Goal: Check status: Check status

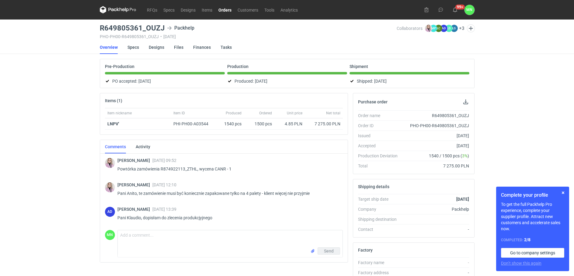
click at [226, 8] on link "Orders" at bounding box center [225, 9] width 19 height 7
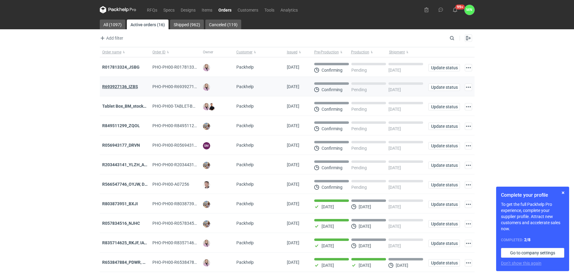
click at [134, 87] on strong "R693927136_IZBS" at bounding box center [120, 86] width 36 height 5
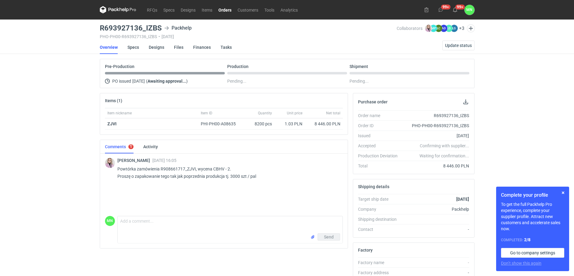
click at [195, 166] on p "Powtórka zamówienia R908661717_ZJVI, wycena CBHV - 2. Proszę o zapakowanie tego…" at bounding box center [228, 172] width 221 height 15
click at [215, 165] on p "Powtórka zamówienia R908661717_ZJVI, wycena CBHV - 2. Proszę o zapakowanie tego…" at bounding box center [228, 172] width 221 height 15
click at [217, 167] on p "Powtórka zamówienia R908661717_ZJVI, wycena CBHV - 2. Proszę o zapakowanie tego…" at bounding box center [228, 172] width 221 height 15
copy p "CBHV"
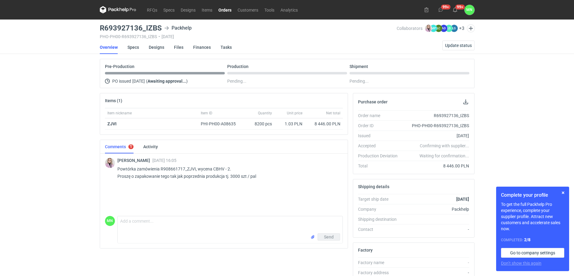
click at [161, 25] on div "R693927136_IZBS Packhelp" at bounding box center [248, 27] width 297 height 7
drag, startPoint x: 161, startPoint y: 26, endPoint x: 102, endPoint y: 27, distance: 59.7
click at [102, 27] on div "R693927136_IZBS Packhelp" at bounding box center [248, 27] width 297 height 7
copy h3 "R693927136_IZBS"
copy p "Proszę o zapakowanie tego tak jak poprzednia produkcja tj. 3000 szt / pal"
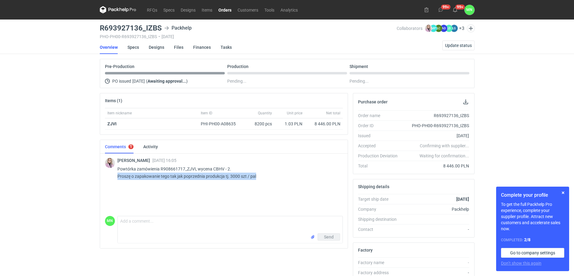
drag, startPoint x: 267, startPoint y: 173, endPoint x: 114, endPoint y: 174, distance: 153.1
click at [114, 174] on div "[PERSON_NAME] [DATE] 16:05 Powtórka zamówienia R908661717_ZJVI, wycena CBHV - 2…" at bounding box center [224, 168] width 238 height 33
click at [359, 253] on div "Factory" at bounding box center [413, 249] width 121 height 15
click at [459, 47] on span "Update status" at bounding box center [458, 45] width 27 height 4
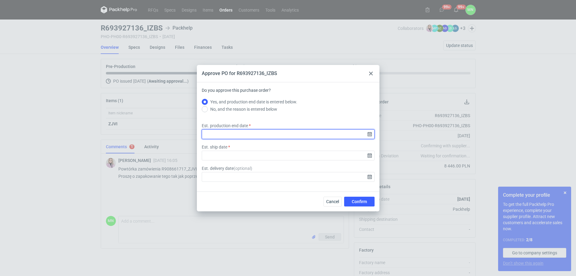
click at [371, 134] on input "Est. production end date" at bounding box center [288, 134] width 173 height 10
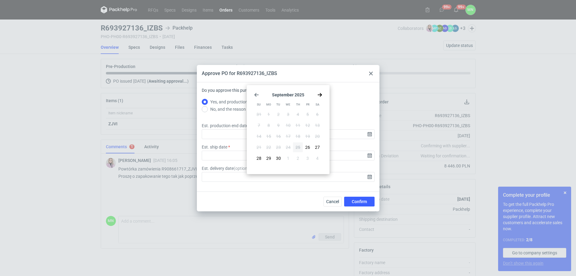
click at [323, 92] on div "[DATE] Su Mo Tu We Th Fr Sa 31 1 2 3 4 5 6 7 8 9 10 11 12 13 14 15 16 17 18 19 …" at bounding box center [288, 129] width 78 height 84
click at [321, 94] on icon "Go forward 1 month" at bounding box center [320, 94] width 5 height 5
click at [296, 123] on button "9" at bounding box center [298, 125] width 10 height 10
type input "[DATE]"
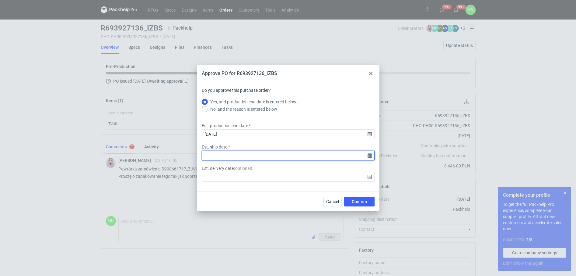
click at [369, 153] on input "Est. ship date" at bounding box center [288, 155] width 173 height 10
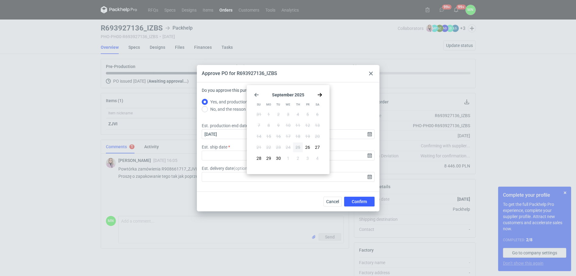
click at [321, 95] on use "Go forward 1 month" at bounding box center [320, 95] width 4 height 4
click at [306, 126] on span "10" at bounding box center [307, 125] width 5 height 6
type input "[DATE]"
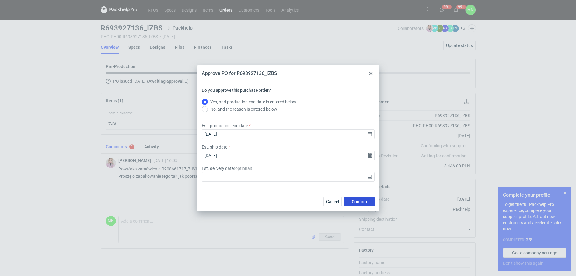
click at [354, 204] on button "Confirm" at bounding box center [359, 201] width 30 height 10
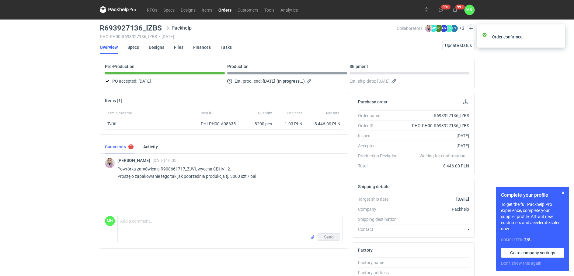
drag, startPoint x: 223, startPoint y: 9, endPoint x: 226, endPoint y: 14, distance: 5.7
click at [223, 9] on link "Orders" at bounding box center [225, 9] width 19 height 7
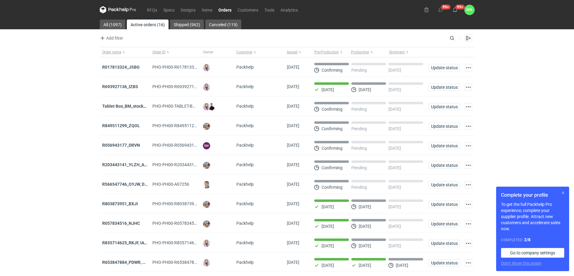
click at [562, 189] on button "button" at bounding box center [563, 192] width 7 height 7
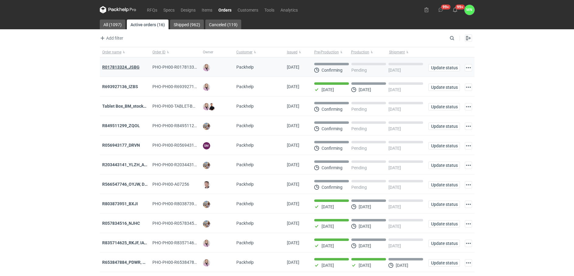
click at [128, 65] on strong "R017813324_JSBG" at bounding box center [120, 67] width 37 height 5
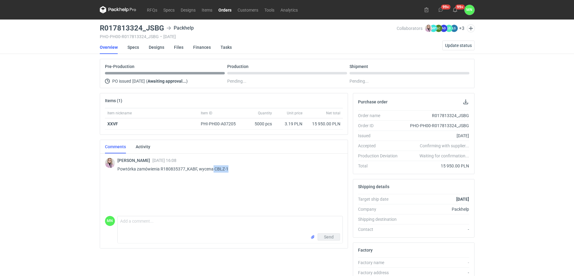
drag, startPoint x: 229, startPoint y: 169, endPoint x: 212, endPoint y: 167, distance: 16.8
click at [212, 167] on p "Powtórka zamówienia R180835377_KABF, wycena CBLZ-1" at bounding box center [228, 168] width 221 height 7
copy p "CBLZ-1"
drag, startPoint x: 153, startPoint y: 27, endPoint x: 101, endPoint y: 28, distance: 52.1
click at [101, 28] on div "R017813324_JSBG Packhelp" at bounding box center [248, 27] width 297 height 7
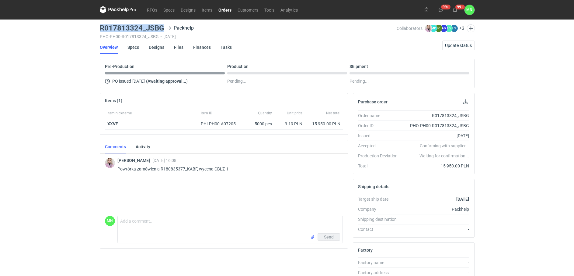
copy h3 "R017813324_JSBG"
click at [470, 43] on span "Update status" at bounding box center [458, 45] width 27 height 4
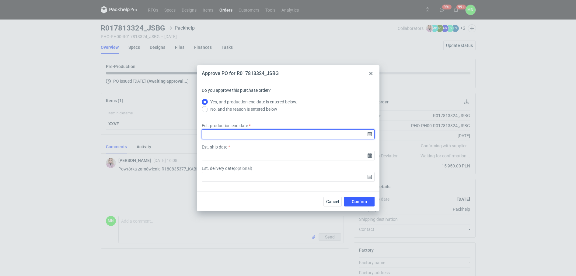
click at [368, 133] on input "Est. production end date" at bounding box center [288, 134] width 173 height 10
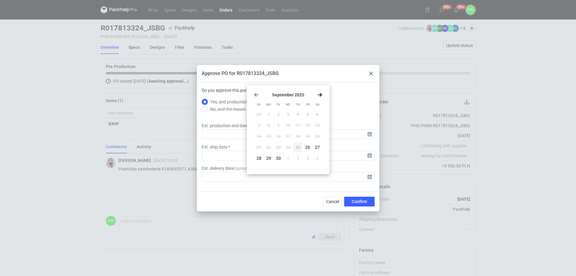
click at [320, 90] on div "[DATE] Su Mo Tu We Th Fr Sa 31 1 2 3 4 5 6 7 8 9 10 11 12 13 14 15 16 17 18 19 …" at bounding box center [288, 129] width 78 height 84
click at [322, 94] on div "[DATE] Su Mo Tu We Th Fr Sa 31 1 2 3 4 5 6 7 8 9 10 11 12 13 14 15 16 17 18 19 …" at bounding box center [288, 129] width 78 height 84
click at [318, 95] on icon "Go forward 1 month" at bounding box center [320, 94] width 5 height 5
click at [261, 137] on span "12" at bounding box center [259, 136] width 5 height 6
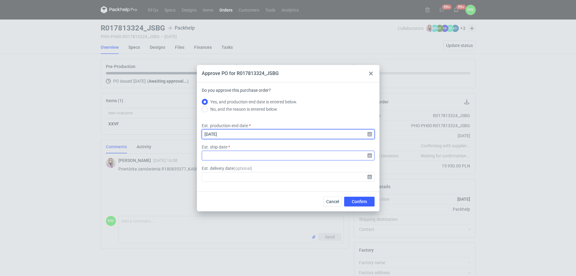
drag, startPoint x: 371, startPoint y: 132, endPoint x: 341, endPoint y: 153, distance: 36.5
click at [370, 133] on input "[DATE]" at bounding box center [288, 134] width 173 height 10
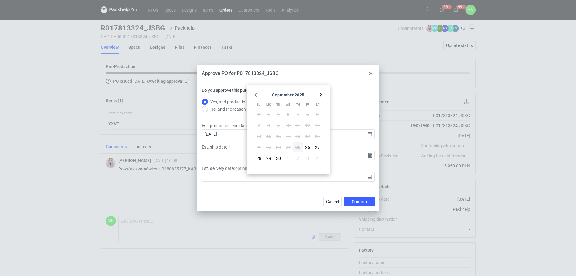
click at [321, 96] on use "Go forward 1 month" at bounding box center [320, 95] width 4 height 4
click at [270, 137] on span "13" at bounding box center [268, 136] width 5 height 6
type input "[DATE]"
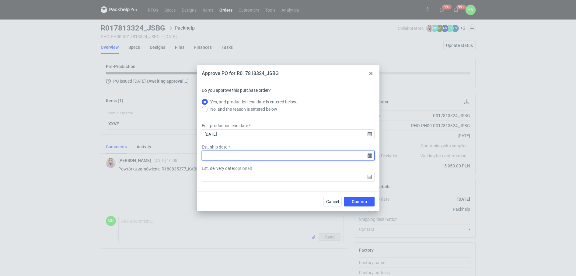
click at [368, 154] on input "Est. ship date" at bounding box center [288, 155] width 173 height 10
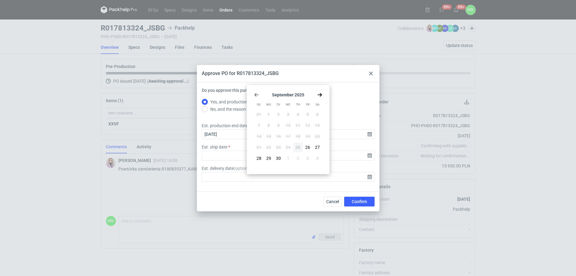
click at [321, 91] on div "[DATE] Su Mo Tu We Th Fr Sa 31 1 2 3 4 5 6 7 8 9 10 11 12 13 14 15 16 17 18 19 …" at bounding box center [288, 129] width 78 height 84
click at [318, 94] on use "Go forward 1 month" at bounding box center [320, 95] width 4 height 4
drag, startPoint x: 279, startPoint y: 135, endPoint x: 301, endPoint y: 148, distance: 26.1
click at [279, 135] on span "14" at bounding box center [278, 136] width 5 height 6
type input "[DATE]"
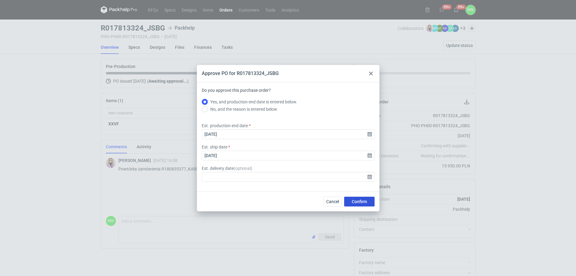
click at [360, 203] on span "Confirm" at bounding box center [359, 201] width 15 height 4
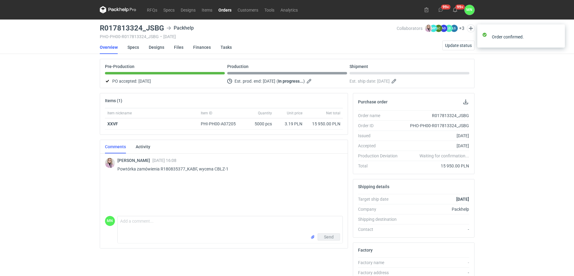
click at [222, 8] on link "Orders" at bounding box center [225, 9] width 19 height 7
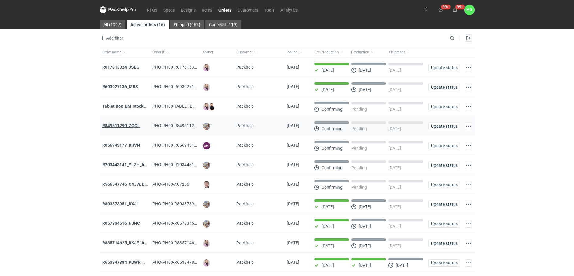
click at [121, 125] on strong "R849511299_ZQOL" at bounding box center [121, 125] width 38 height 5
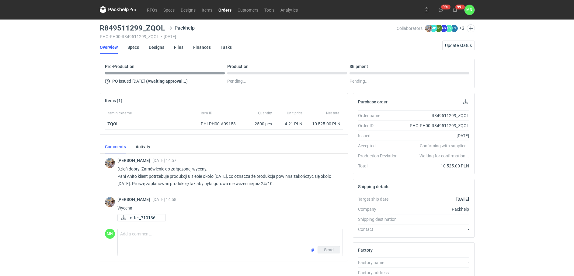
click at [165, 26] on div "R849511299_ZQOL Packhelp" at bounding box center [248, 27] width 297 height 7
drag, startPoint x: 163, startPoint y: 28, endPoint x: 101, endPoint y: 28, distance: 61.2
click at [101, 28] on h3 "R849511299_ZQOL" at bounding box center [132, 27] width 65 height 7
copy h3 "R849511299_ZQOL"
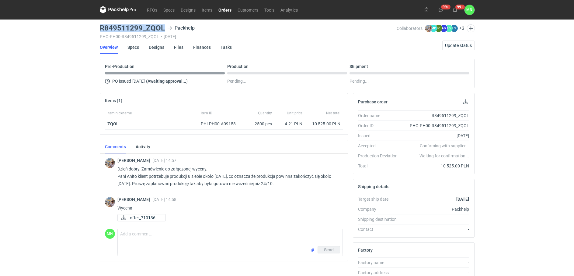
copy h3 "R849511299_ZQOL"
click at [220, 12] on link "Orders" at bounding box center [225, 9] width 19 height 7
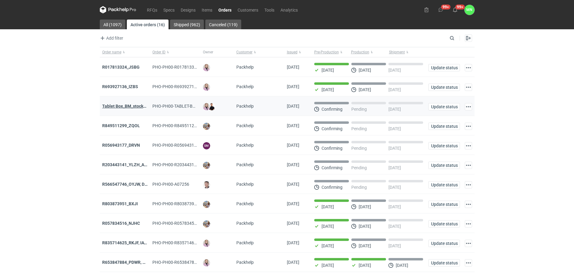
click at [115, 105] on strong "Tablet Box_BM_stock_TEST RUN" at bounding box center [133, 106] width 63 height 5
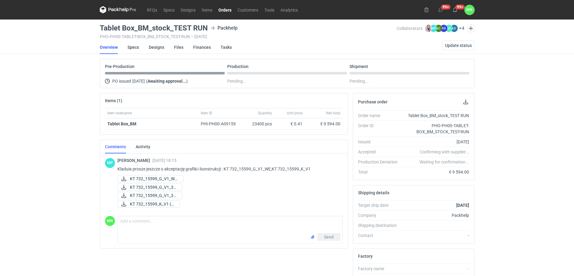
click at [225, 10] on link "Orders" at bounding box center [225, 9] width 19 height 7
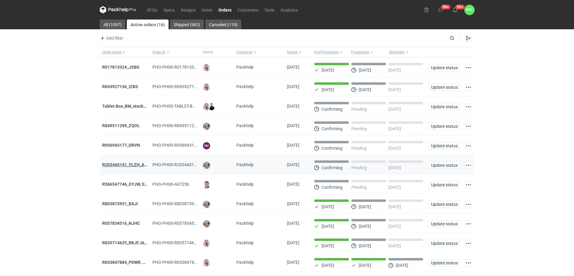
click at [126, 166] on strong "R203443141_YLZH_AHYW" at bounding box center [127, 164] width 51 height 5
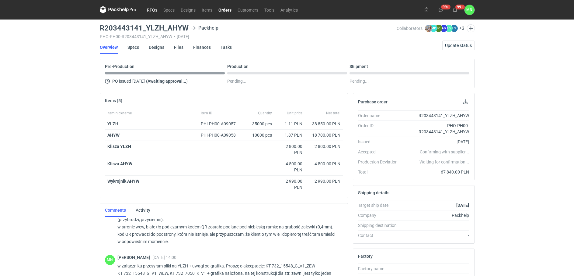
click at [156, 9] on link "RFQs" at bounding box center [152, 9] width 16 height 7
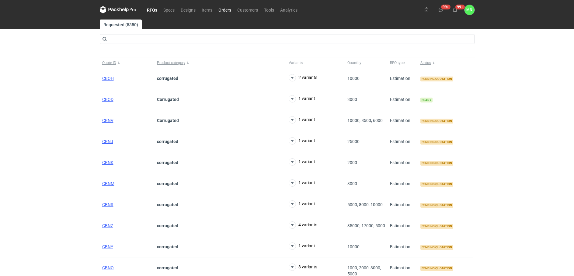
click at [230, 7] on link "Orders" at bounding box center [225, 9] width 19 height 7
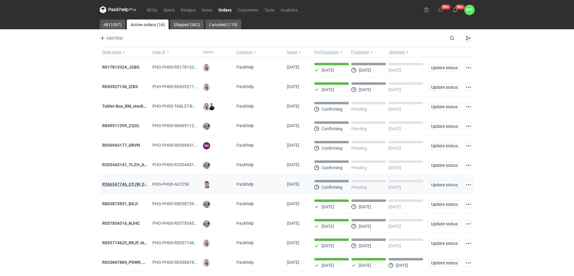
click at [129, 184] on strong "R566547746_OYJW, DJBN, [PERSON_NAME], [PERSON_NAME], OYBW, UUIL" at bounding box center [174, 183] width 145 height 5
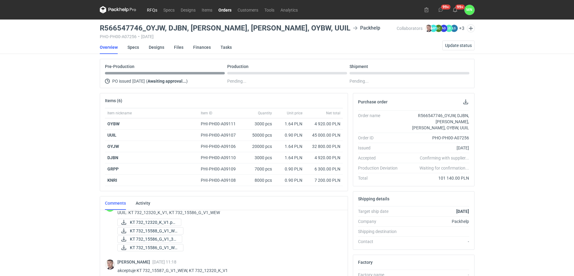
click at [149, 9] on link "RFQs" at bounding box center [152, 9] width 16 height 7
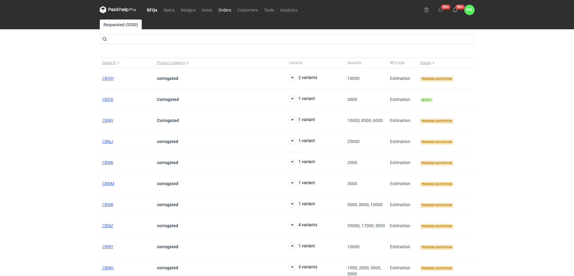
click at [217, 8] on link "Orders" at bounding box center [225, 9] width 19 height 7
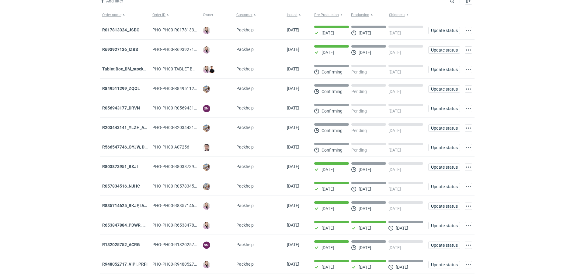
scroll to position [38, 0]
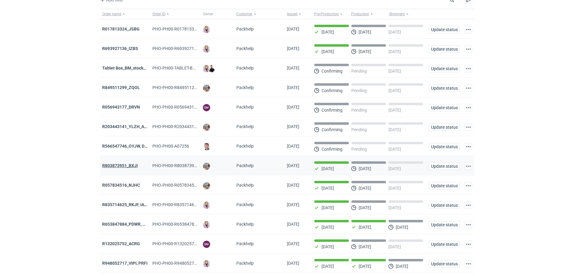
click at [107, 166] on strong "R803873951_BXJI" at bounding box center [120, 165] width 36 height 5
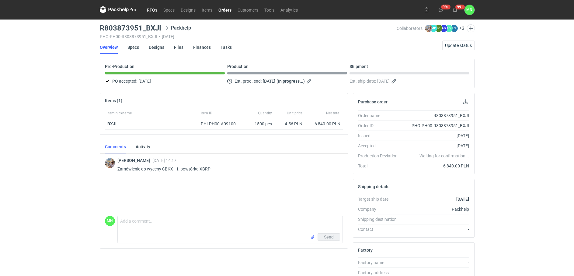
click at [158, 7] on link "RFQs" at bounding box center [152, 9] width 16 height 7
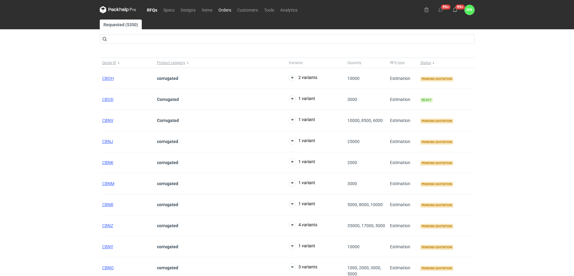
click at [222, 10] on link "Orders" at bounding box center [225, 9] width 19 height 7
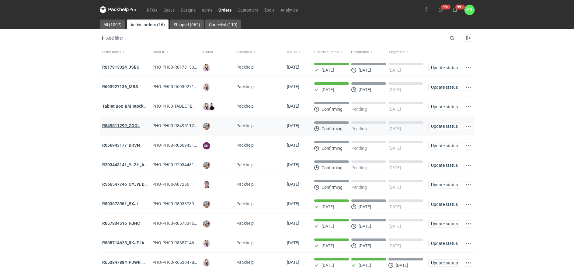
click at [115, 127] on strong "R849511299_ZQOL" at bounding box center [121, 125] width 38 height 5
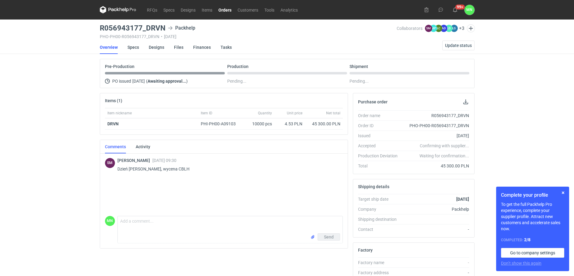
click at [166, 166] on p "Dzień dobry, wycena CBLH" at bounding box center [228, 168] width 221 height 7
copy p "CBLH"
click at [164, 47] on li "Designs" at bounding box center [161, 46] width 25 height 13
click at [160, 44] on link "Designs" at bounding box center [157, 46] width 16 height 13
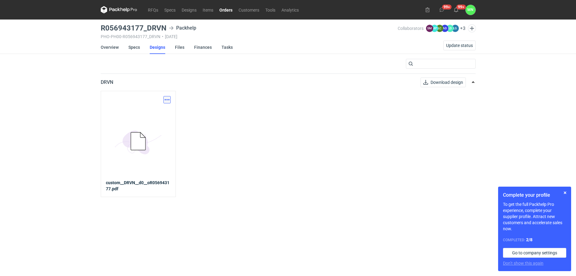
click at [167, 100] on button "button" at bounding box center [166, 99] width 7 height 7
click at [157, 115] on link "Download design part" at bounding box center [140, 113] width 56 height 10
click at [564, 193] on button "button" at bounding box center [565, 192] width 7 height 7
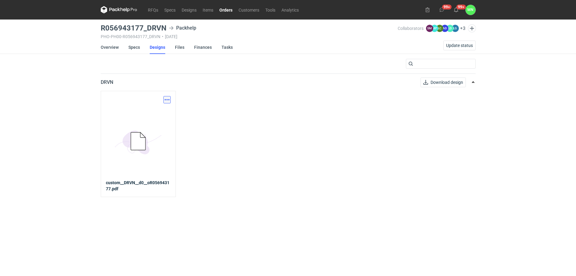
click at [164, 97] on button "button" at bounding box center [166, 99] width 7 height 7
click at [153, 111] on link "Download design part" at bounding box center [140, 113] width 56 height 10
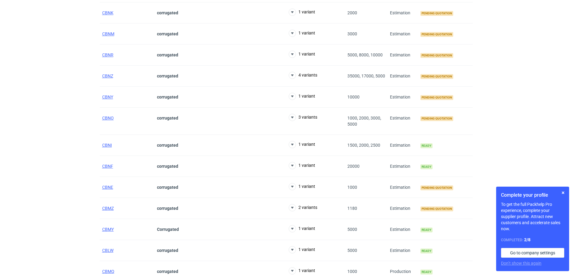
scroll to position [190, 0]
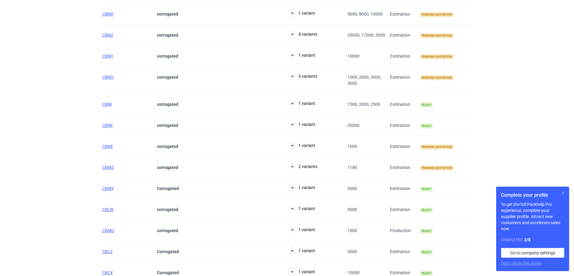
click at [562, 189] on button "button" at bounding box center [563, 192] width 7 height 7
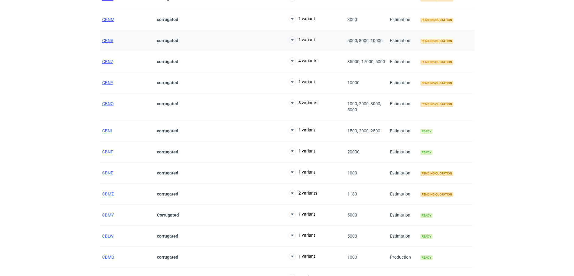
scroll to position [0, 0]
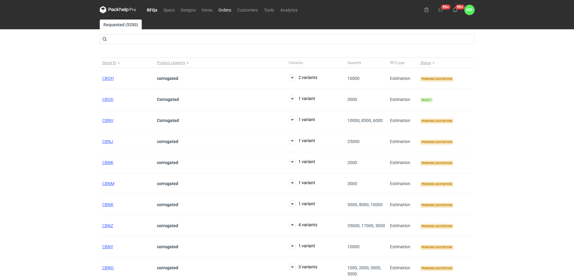
click at [231, 10] on link "Orders" at bounding box center [225, 9] width 19 height 7
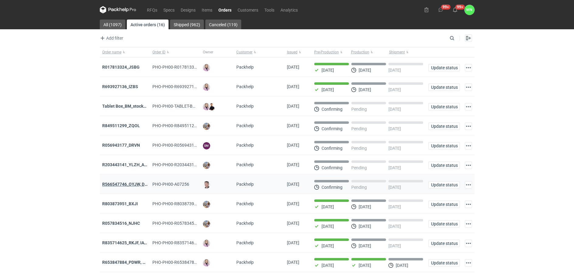
click at [124, 185] on strong "R566547746_OYJW, DJBN, [PERSON_NAME], [PERSON_NAME], OYBW, UUIL" at bounding box center [174, 183] width 145 height 5
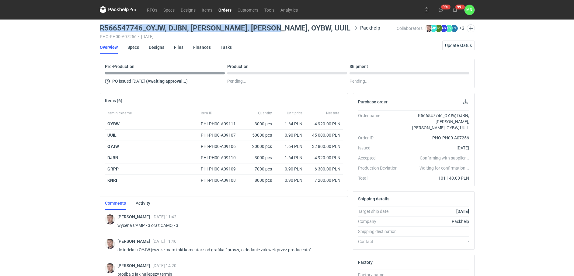
drag, startPoint x: 100, startPoint y: 26, endPoint x: 271, endPoint y: 30, distance: 171.1
click at [271, 30] on h3 "R566547746_OYJW, DJBN, [PERSON_NAME], [PERSON_NAME], OYBW, UUIL" at bounding box center [225, 27] width 251 height 7
copy h3 "R566547746_OYJW, DJBN, [PERSON_NAME], [PERSON_NAME], OYBW, UUIL"
drag, startPoint x: 574, startPoint y: 112, endPoint x: 567, endPoint y: 114, distance: 7.1
click at [573, 112] on div "RFQs Specs Designs Items Orders Customers Tools Analytics 99+ 99+ MN Małgorzata…" at bounding box center [287, 138] width 574 height 276
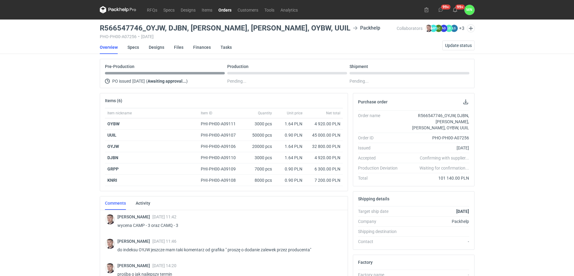
click at [42, 192] on div "RFQs Specs Designs Items Orders Customers Tools Analytics 99+ 99+ MN Małgorzata…" at bounding box center [287, 138] width 574 height 276
click at [153, 9] on link "RFQs" at bounding box center [152, 9] width 16 height 7
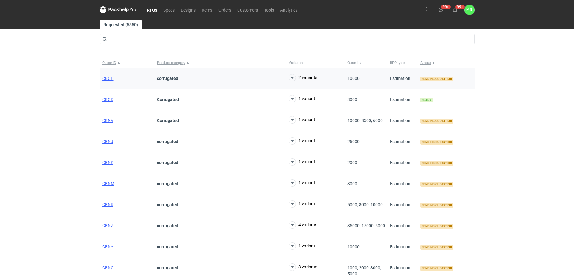
click at [109, 74] on div "CBOH" at bounding box center [127, 78] width 55 height 21
click at [109, 78] on span "CBOH" at bounding box center [108, 78] width 12 height 5
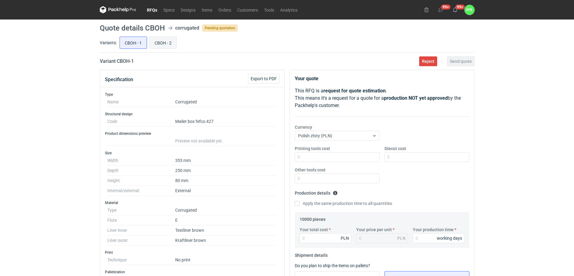
click at [158, 44] on input "CBOH - 2" at bounding box center [163, 43] width 27 height 12
radio input "true"
